Goal: Task Accomplishment & Management: Manage account settings

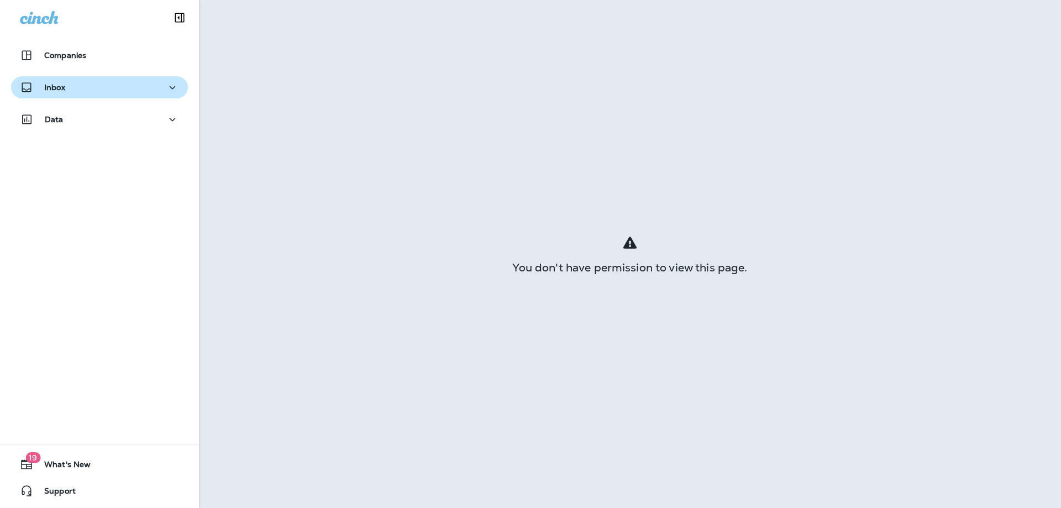
click at [81, 82] on div "Inbox" at bounding box center [99, 88] width 159 height 14
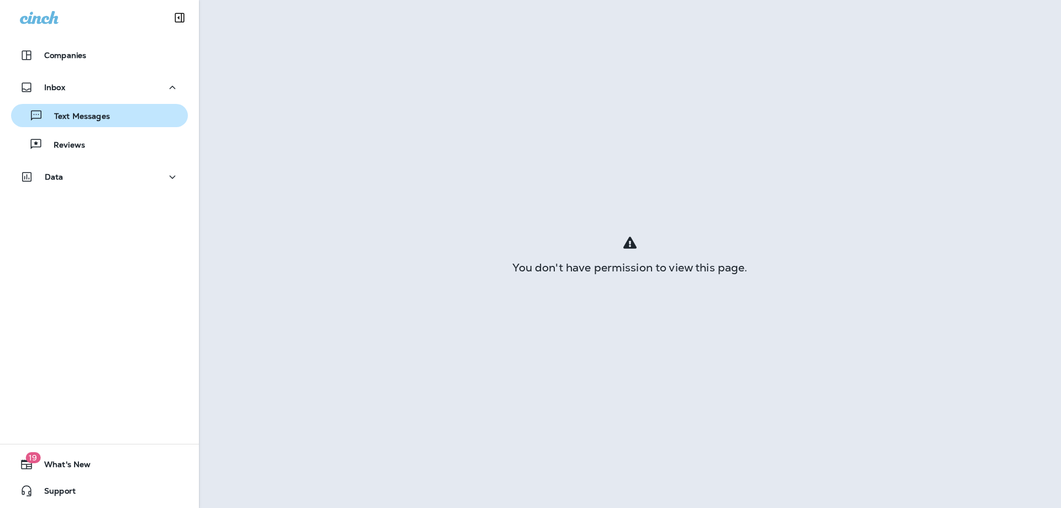
click at [91, 111] on div "Text Messages" at bounding box center [62, 115] width 95 height 17
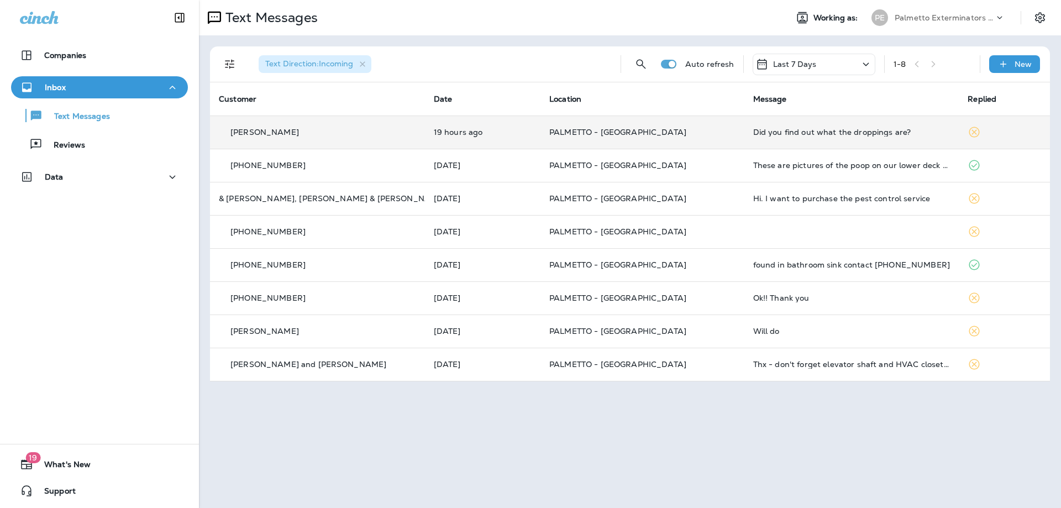
click at [448, 138] on td "19 hours ago" at bounding box center [483, 132] width 116 height 33
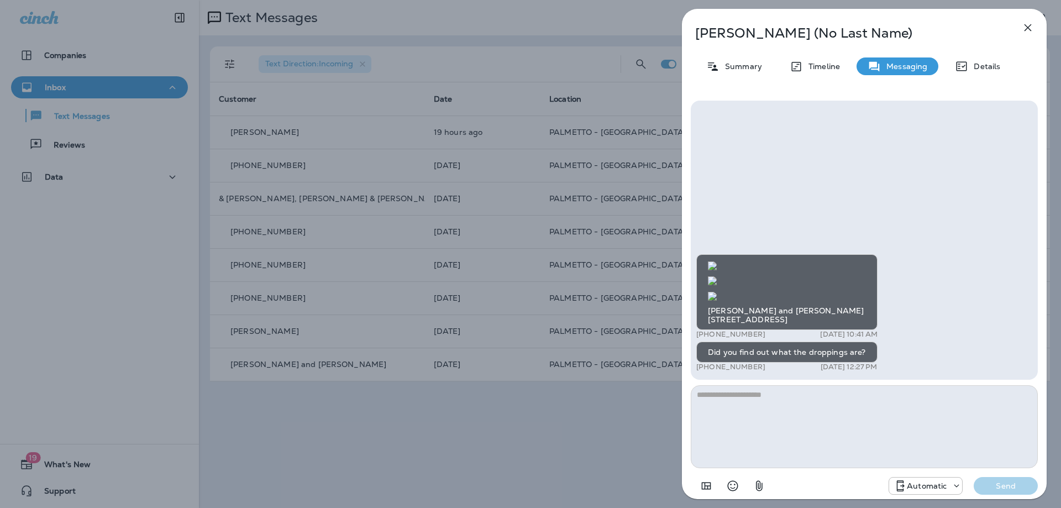
click at [717, 292] on img at bounding box center [712, 296] width 9 height 9
click at [517, 197] on div "[PERSON_NAME] (No Last Name) Summary Timeline Messaging Details [PERSON_NAME] a…" at bounding box center [530, 254] width 1061 height 508
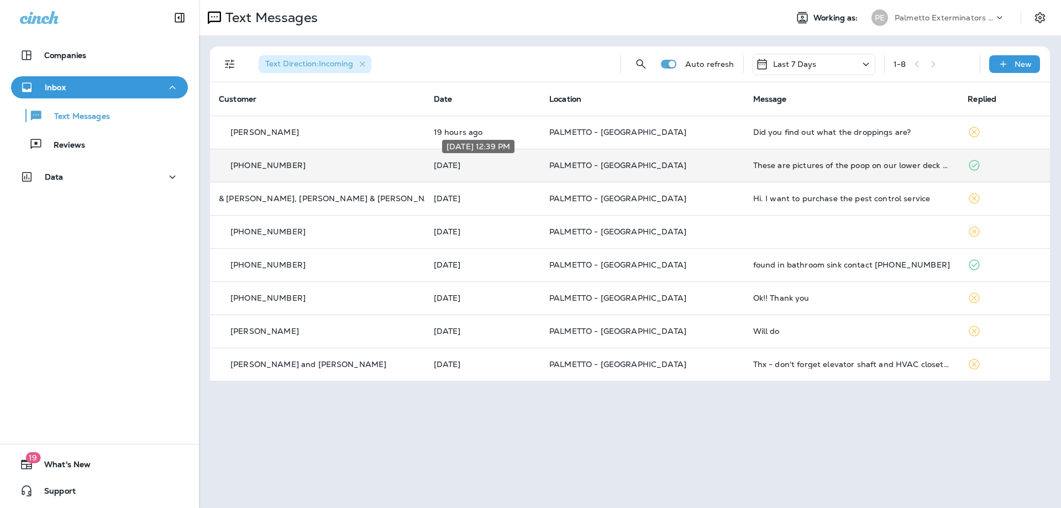
click at [529, 164] on p "[DATE]" at bounding box center [483, 165] width 98 height 9
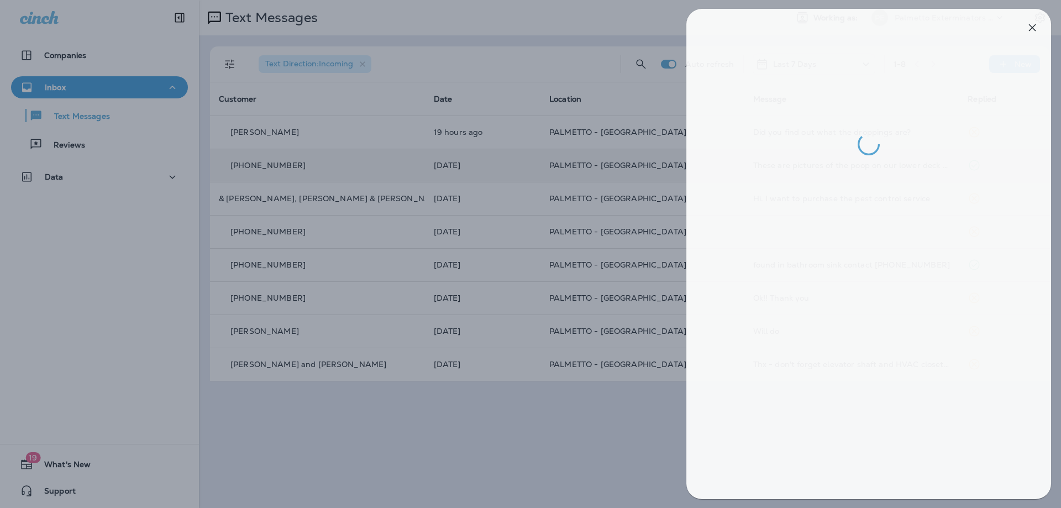
click at [527, 166] on div at bounding box center [534, 254] width 1061 height 508
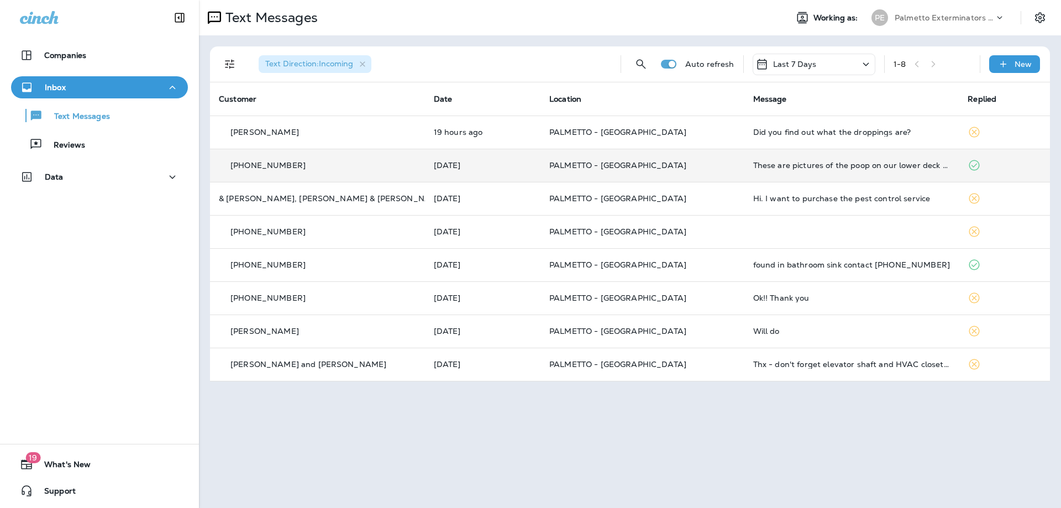
click at [528, 139] on td "19 hours ago" at bounding box center [483, 132] width 116 height 33
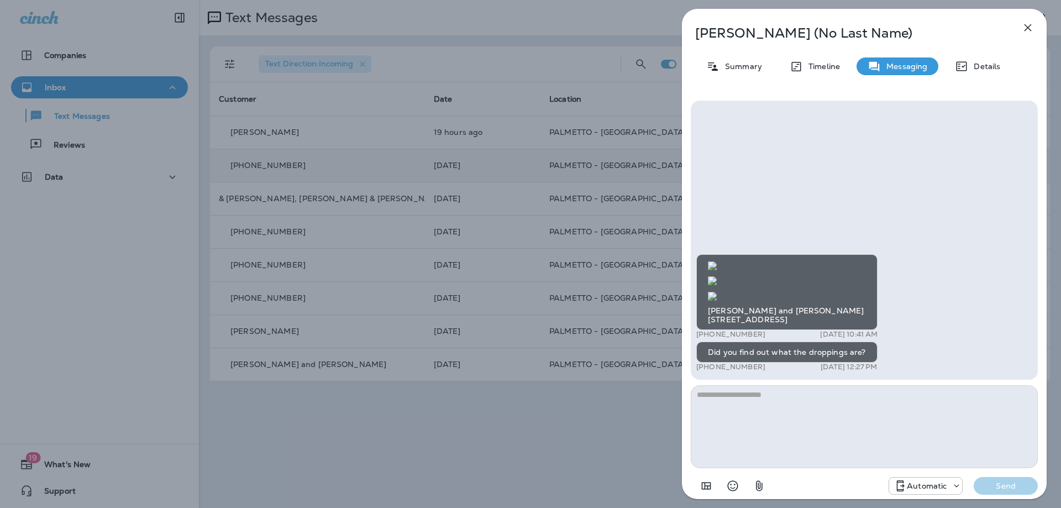
click at [518, 186] on div "[PERSON_NAME] (No Last Name) Summary Timeline Messaging Details [PERSON_NAME] a…" at bounding box center [530, 254] width 1061 height 508
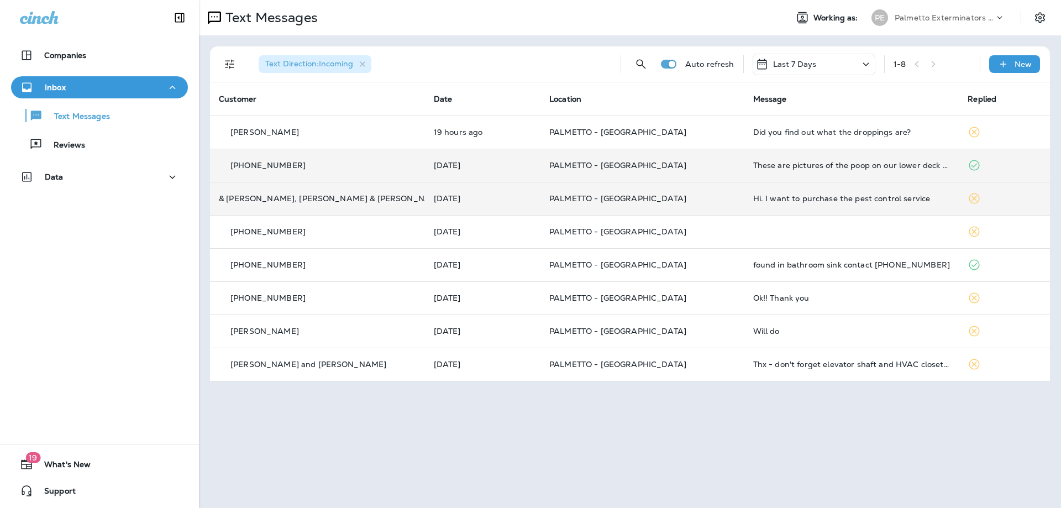
click at [514, 204] on td "[DATE]" at bounding box center [483, 198] width 116 height 33
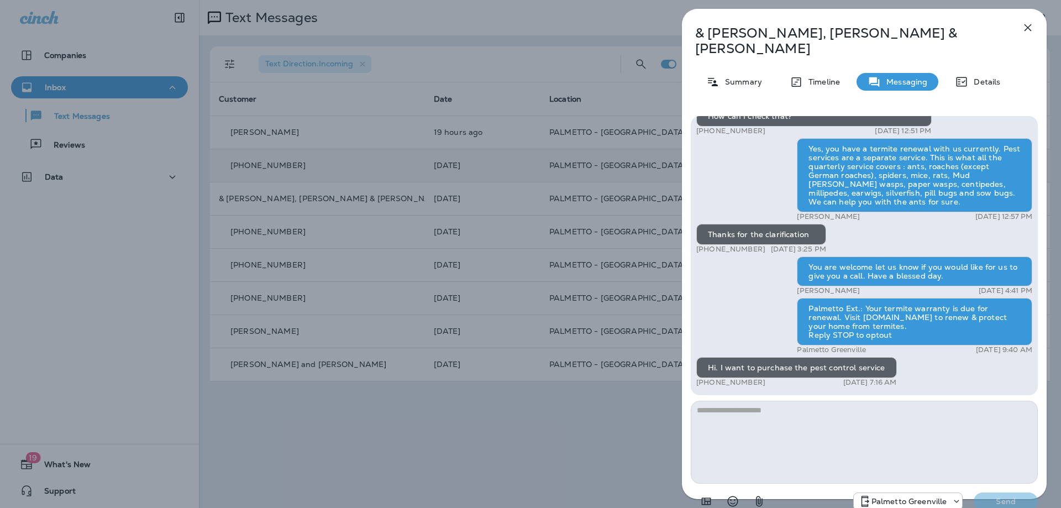
click at [515, 221] on div "& [PERSON_NAME], [PERSON_NAME] & [PERSON_NAME] Summary Timeline Messaging Detai…" at bounding box center [530, 254] width 1061 height 508
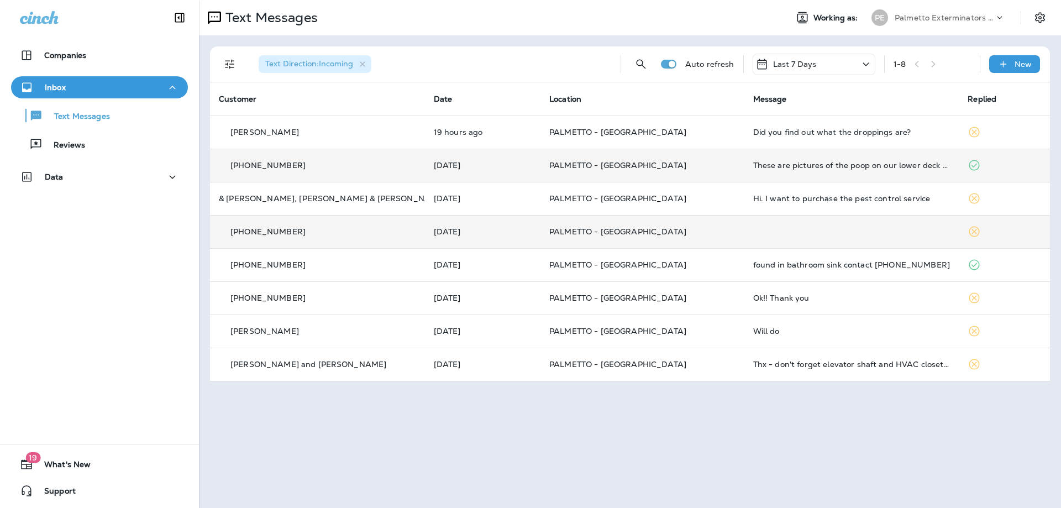
click at [727, 228] on td "PALMETTO - [GEOGRAPHIC_DATA]" at bounding box center [642, 231] width 204 height 33
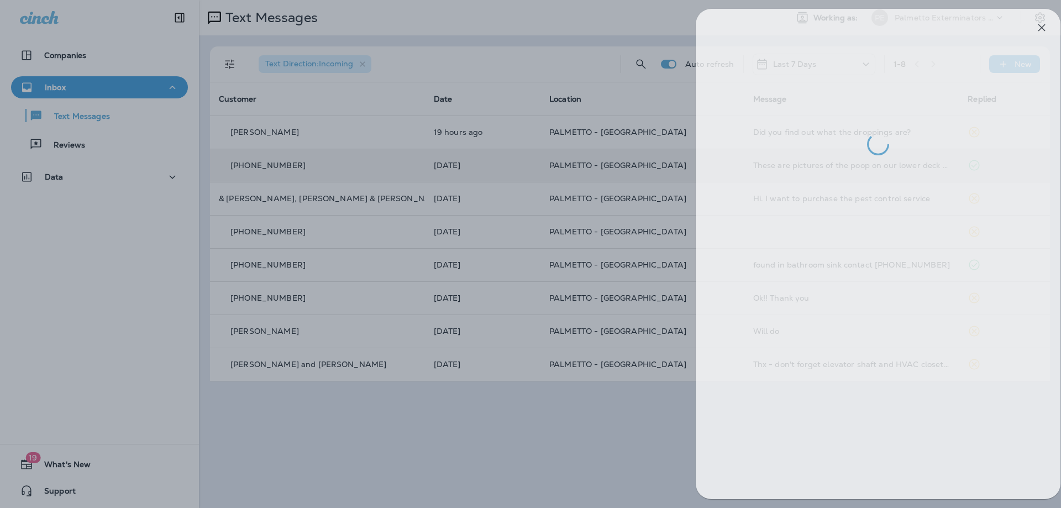
click at [581, 242] on div at bounding box center [544, 254] width 1061 height 508
